Goal: Check status: Check status

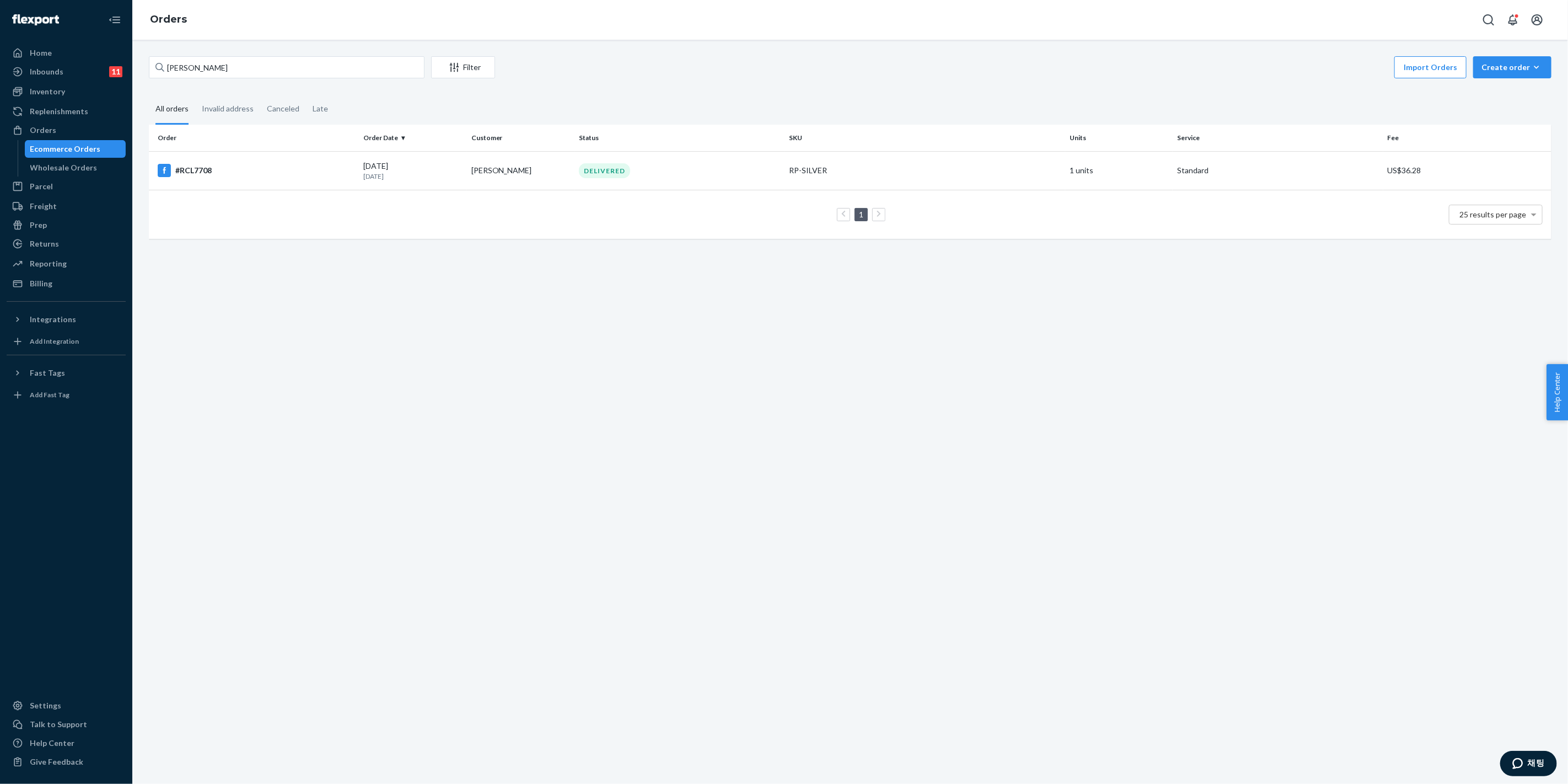
type input "[PERSON_NAME]"
drag, startPoint x: 801, startPoint y: 533, endPoint x: 807, endPoint y: 527, distance: 8.5
click at [801, 533] on div "[PERSON_NAME] Filter Import Orders Create order Ecommerce order Removal order A…" at bounding box center [850, 411] width 1436 height 745
click at [70, 96] on div "Inventory" at bounding box center [65, 91] width 116 height 15
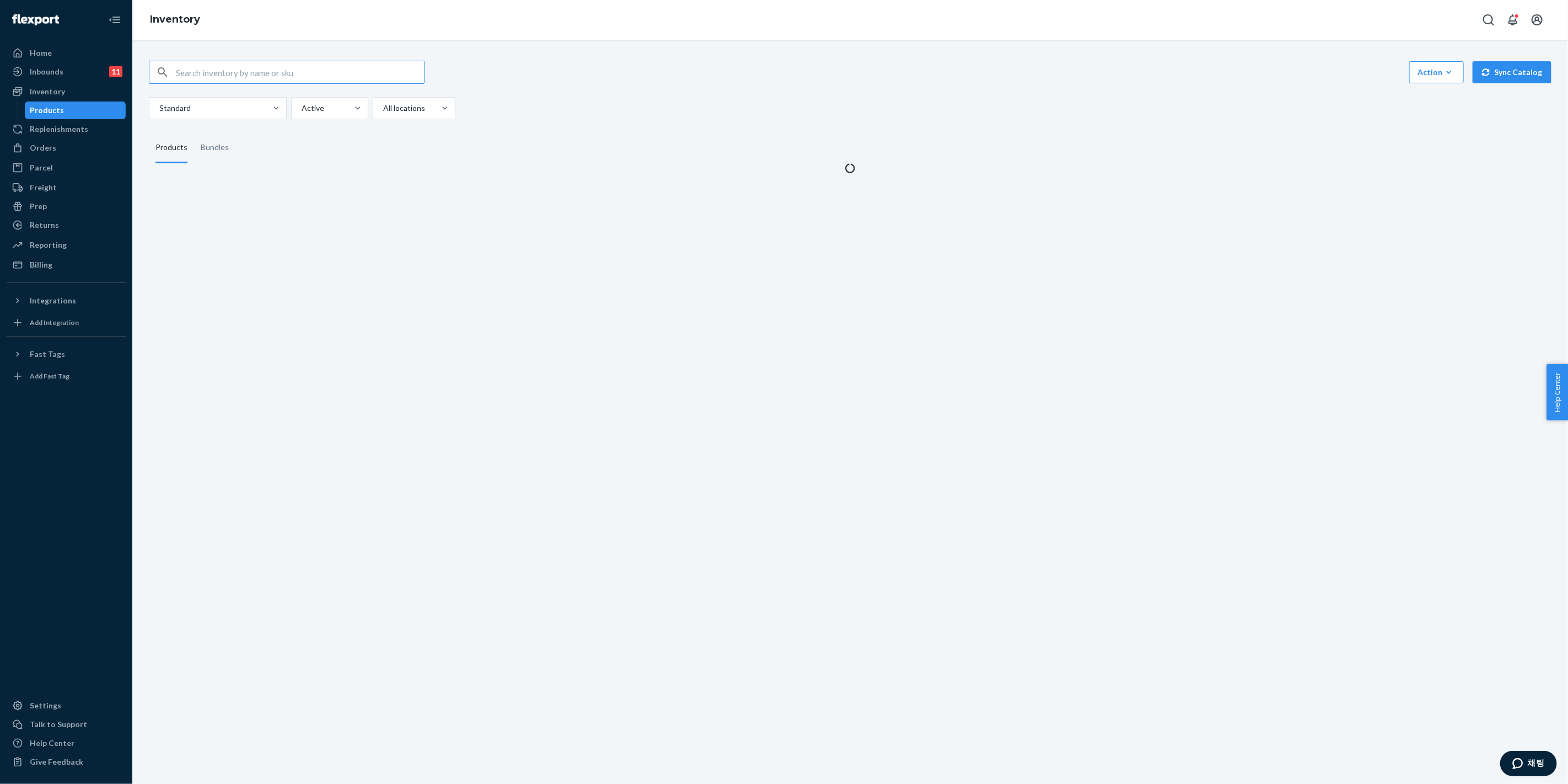
click at [250, 64] on input "text" at bounding box center [300, 72] width 248 height 22
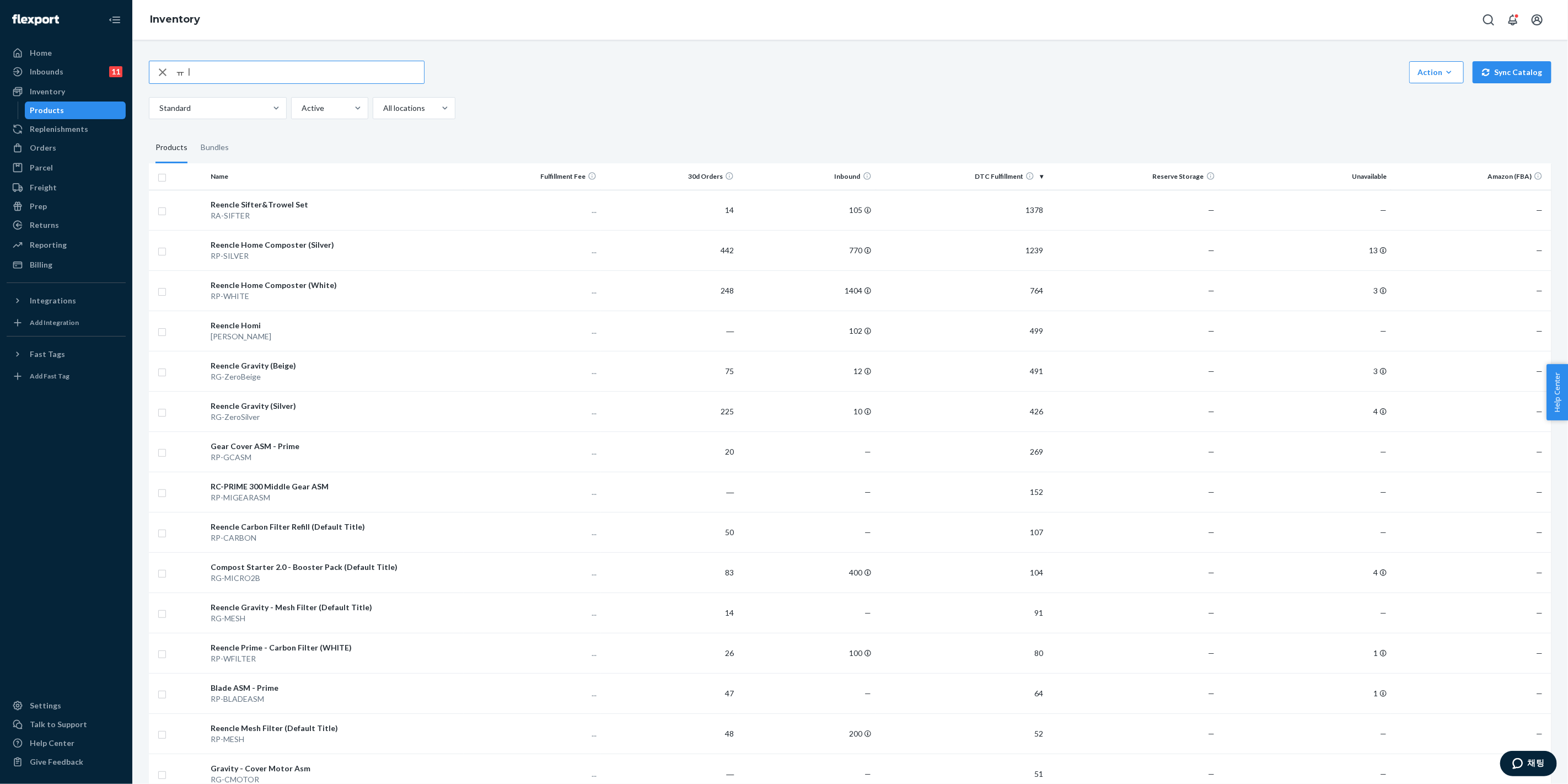
type input "ㅠ"
type input "v"
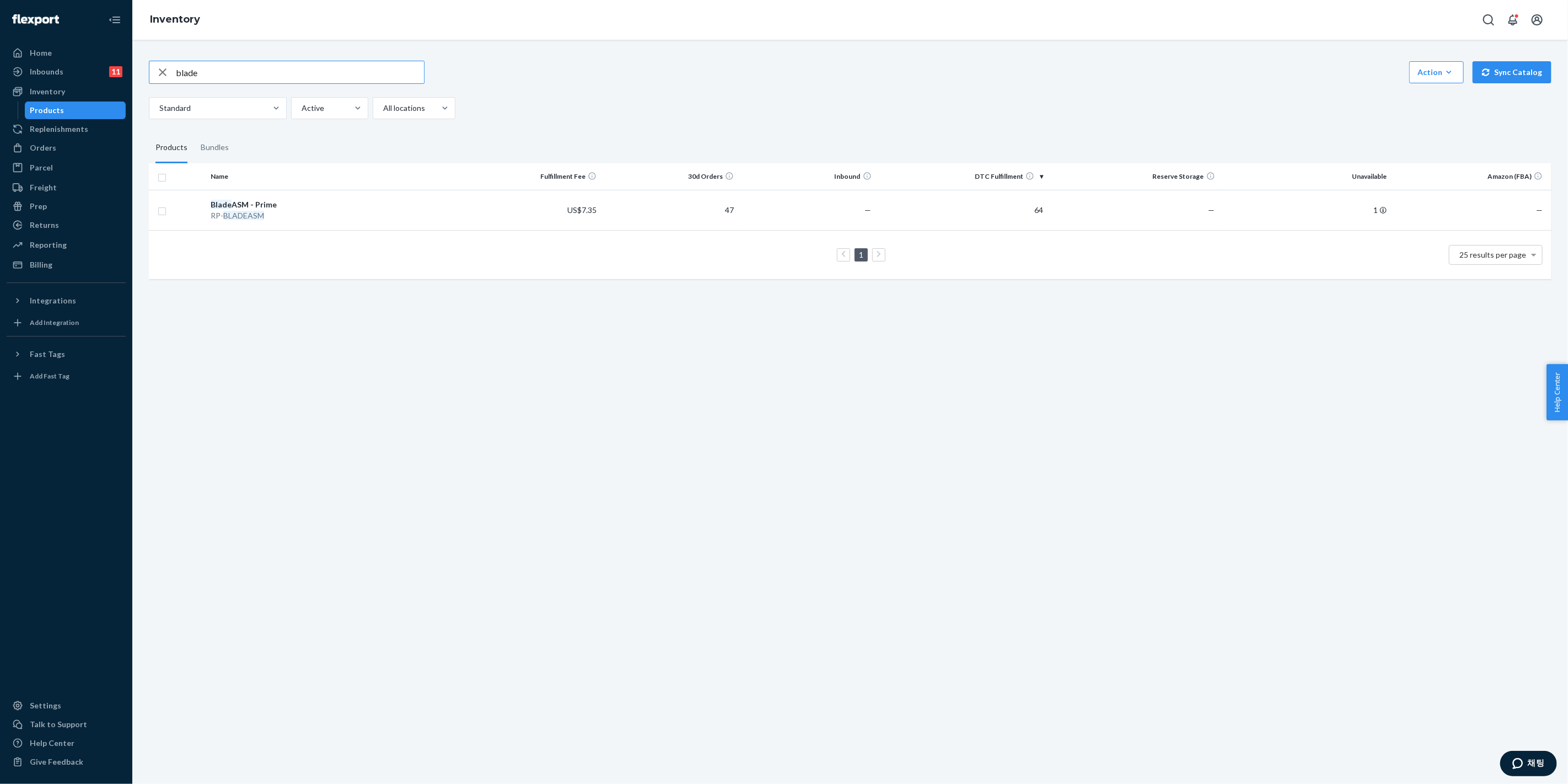
drag, startPoint x: 291, startPoint y: 70, endPoint x: 161, endPoint y: 73, distance: 130.0
click at [128, 67] on div "Home Inbounds 11 Shipping Plans Problems 11 Inventory Products Replenishments O…" at bounding box center [784, 392] width 1568 height 784
paste input "[PERSON_NAME]"
type input "[PERSON_NAME]"
click at [59, 147] on div "Orders" at bounding box center [65, 148] width 116 height 15
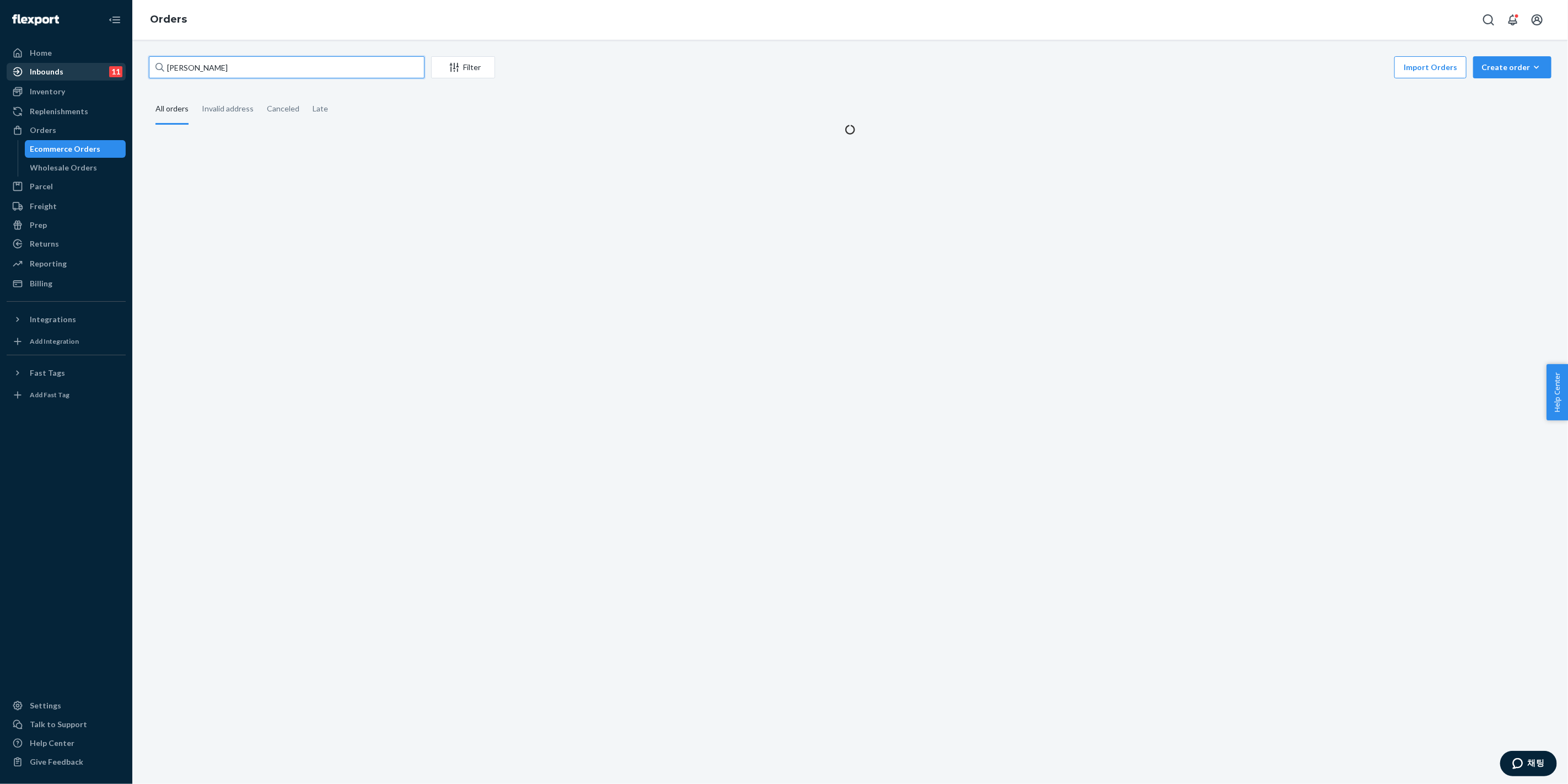
drag, startPoint x: 271, startPoint y: 67, endPoint x: 124, endPoint y: 64, distance: 147.0
click at [109, 60] on div "Home Inbounds 11 Shipping Plans Problems 11 Inventory Products Replenishments O…" at bounding box center [784, 392] width 1568 height 784
paste input "[PERSON_NAME]"
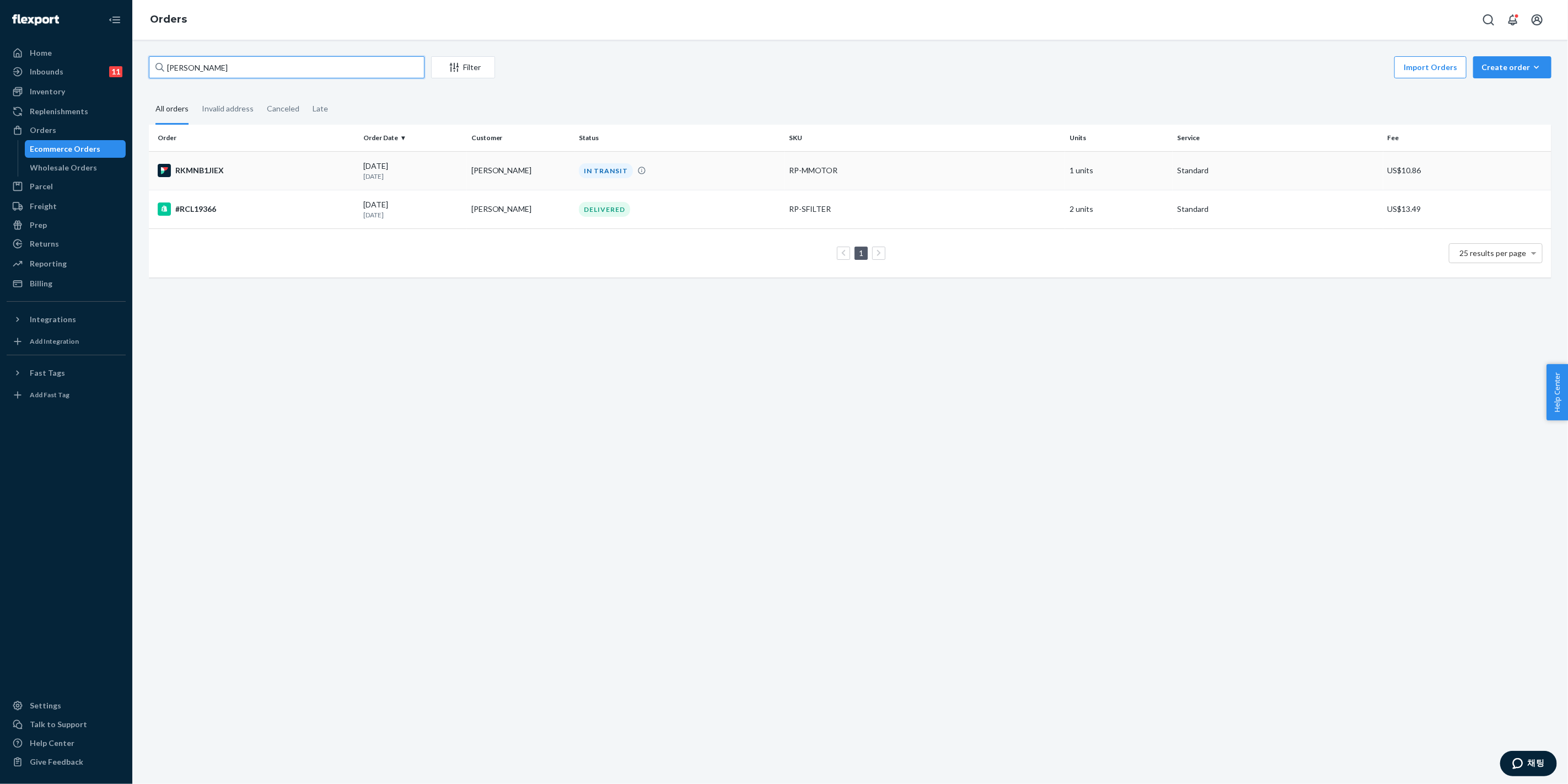
type input "[PERSON_NAME]"
click at [712, 179] on td "IN TRANSIT" at bounding box center [680, 170] width 211 height 39
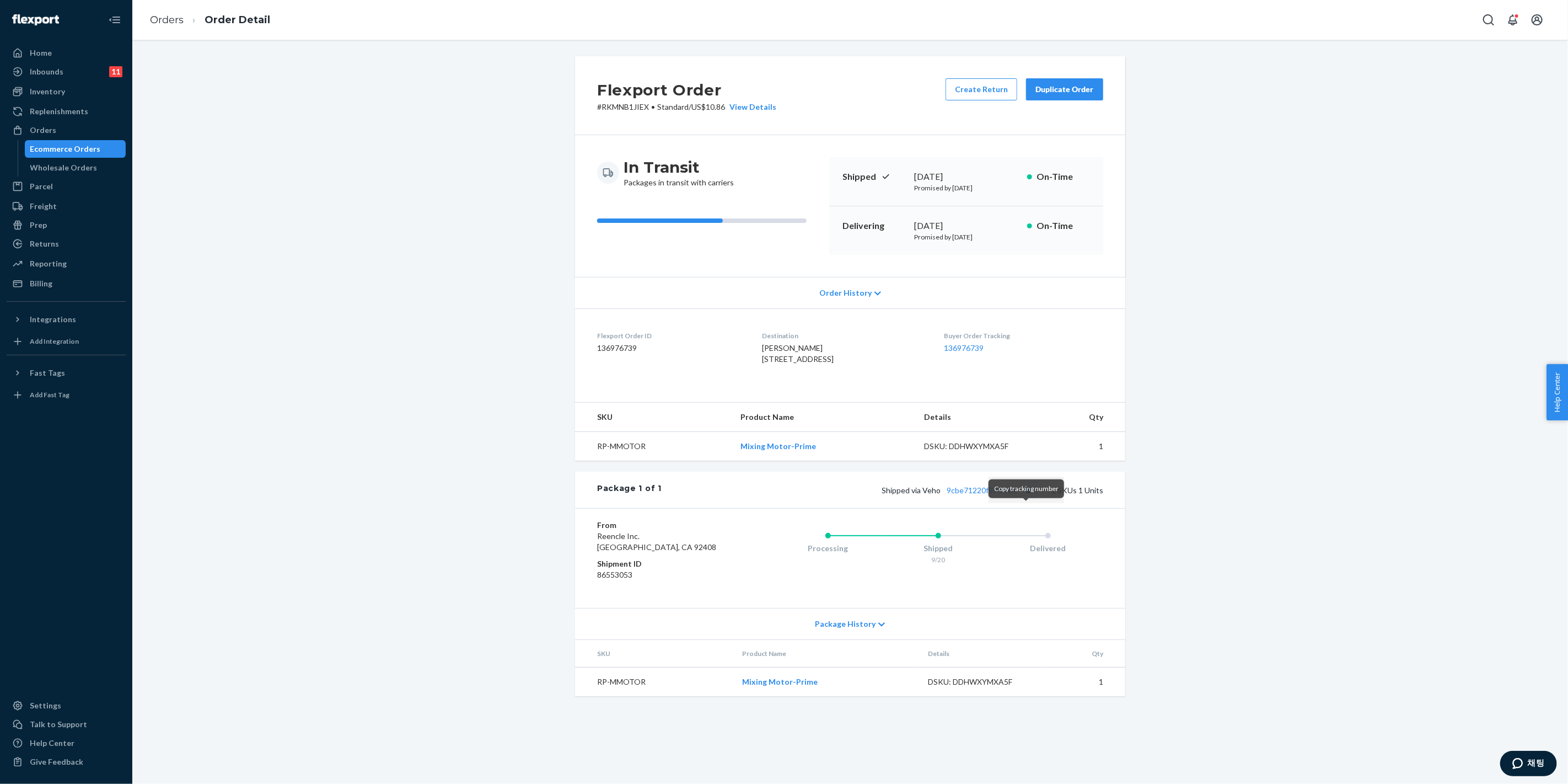
click at [1030, 497] on button "Copy tracking number" at bounding box center [1029, 489] width 14 height 14
click at [847, 639] on div "Package History" at bounding box center [850, 623] width 551 height 32
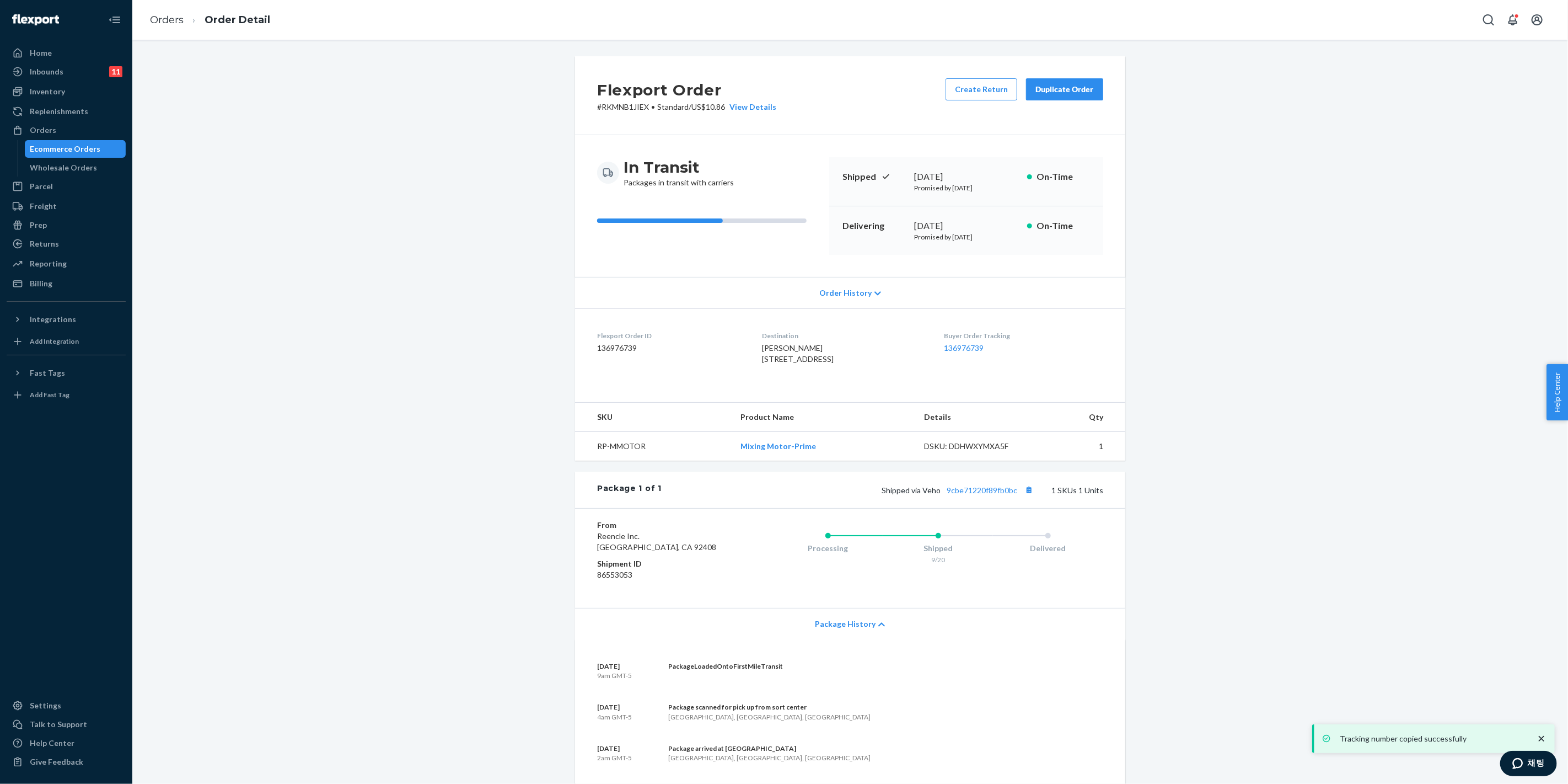
scroll to position [278, 0]
